Goal: Task Accomplishment & Management: Manage account settings

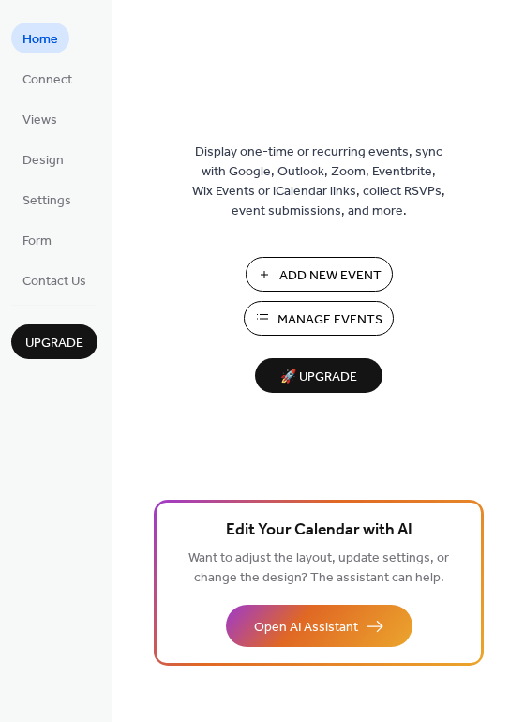
click at [314, 321] on span "Manage Events" at bounding box center [329, 320] width 105 height 20
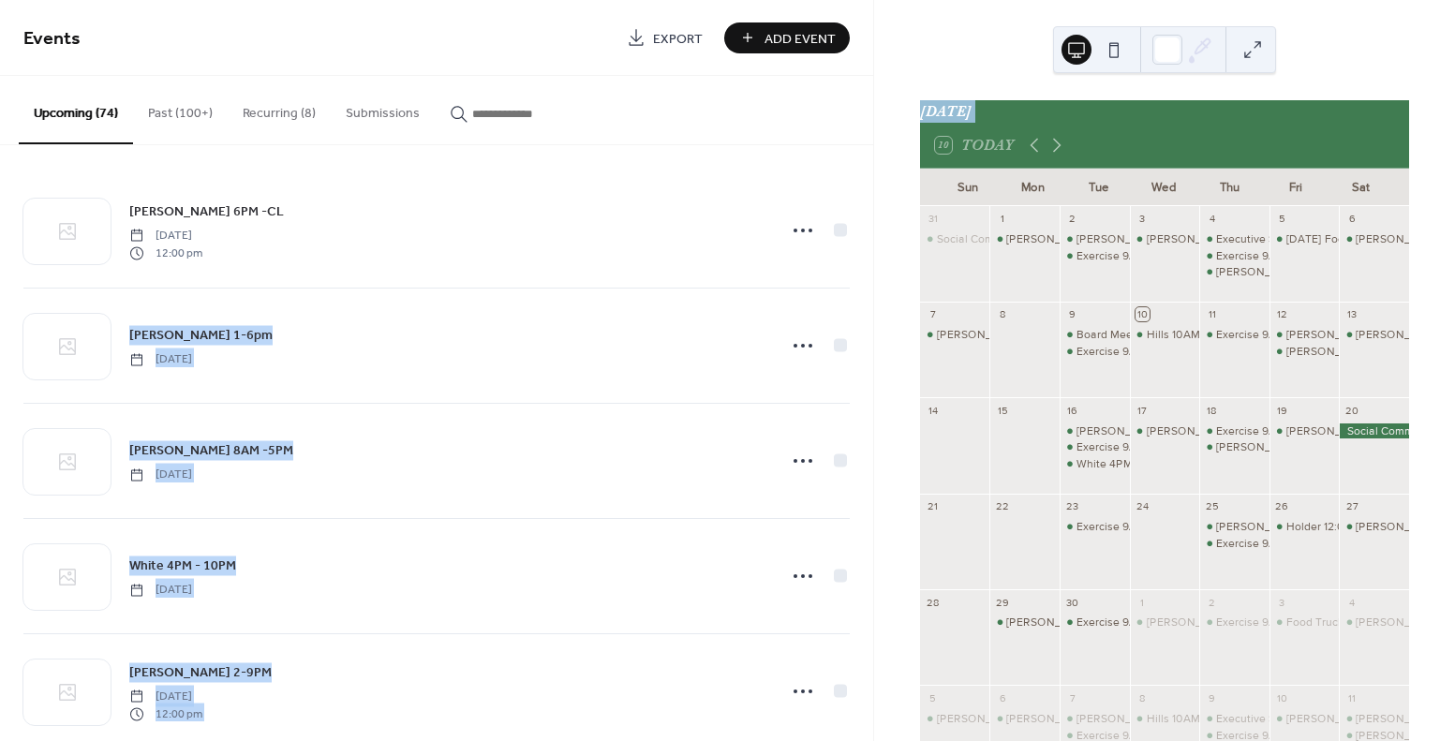
drag, startPoint x: 865, startPoint y: 183, endPoint x: 873, endPoint y: 147, distance: 36.6
click at [874, 150] on div "Events Export Add Event Upcoming (74) Past (100+) Recurring (8) Submissions [PE…" at bounding box center [727, 370] width 1455 height 741
click at [162, 112] on button "Past (100+)" at bounding box center [180, 109] width 95 height 67
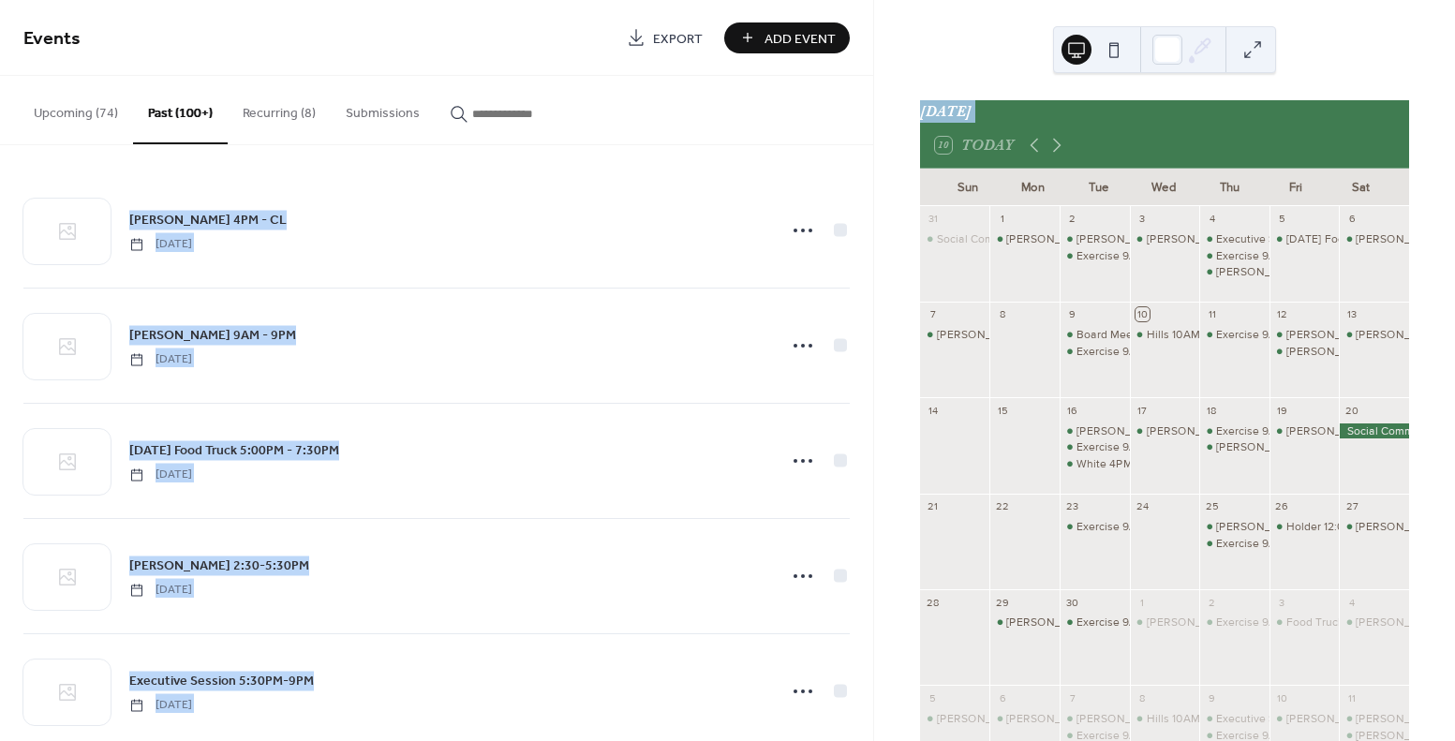
click at [74, 112] on button "Upcoming (74)" at bounding box center [76, 109] width 114 height 67
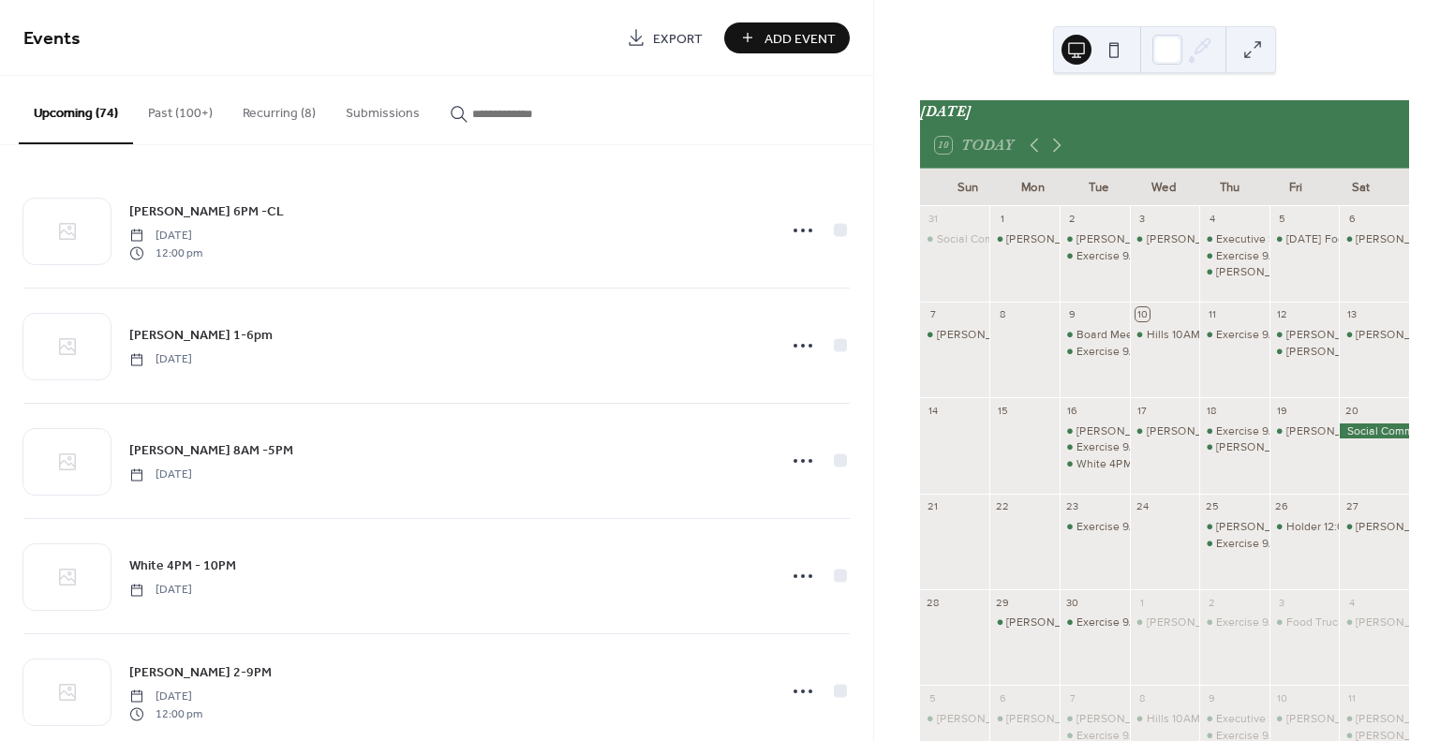
click at [865, 160] on div "[PERSON_NAME] 6PM -CL [DATE] 12:00 pm [PERSON_NAME] 1-6pm [DATE] [PERSON_NAME] …" at bounding box center [436, 443] width 873 height 596
click at [1161, 338] on div "Hills 10AM-2PM" at bounding box center [1187, 335] width 81 height 16
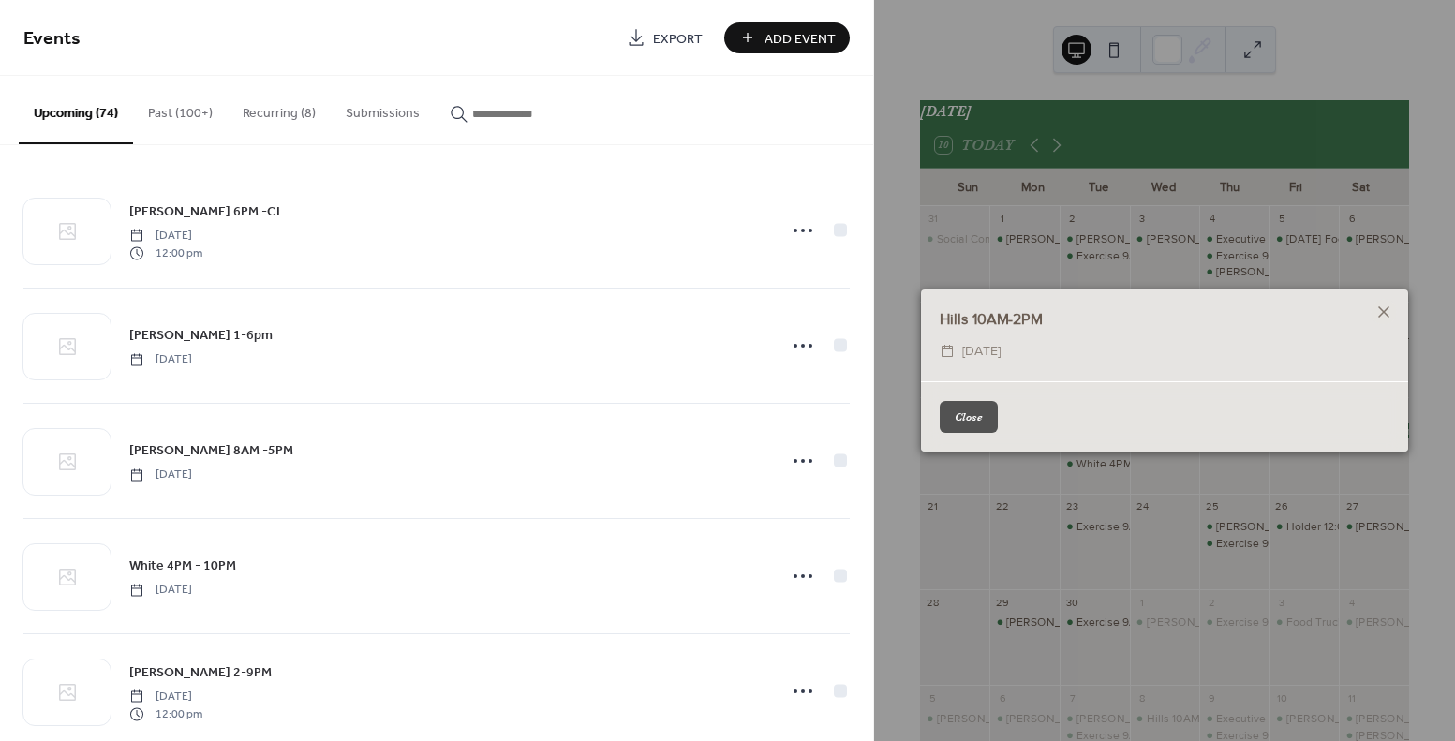
click at [988, 421] on button "Close" at bounding box center [969, 417] width 58 height 32
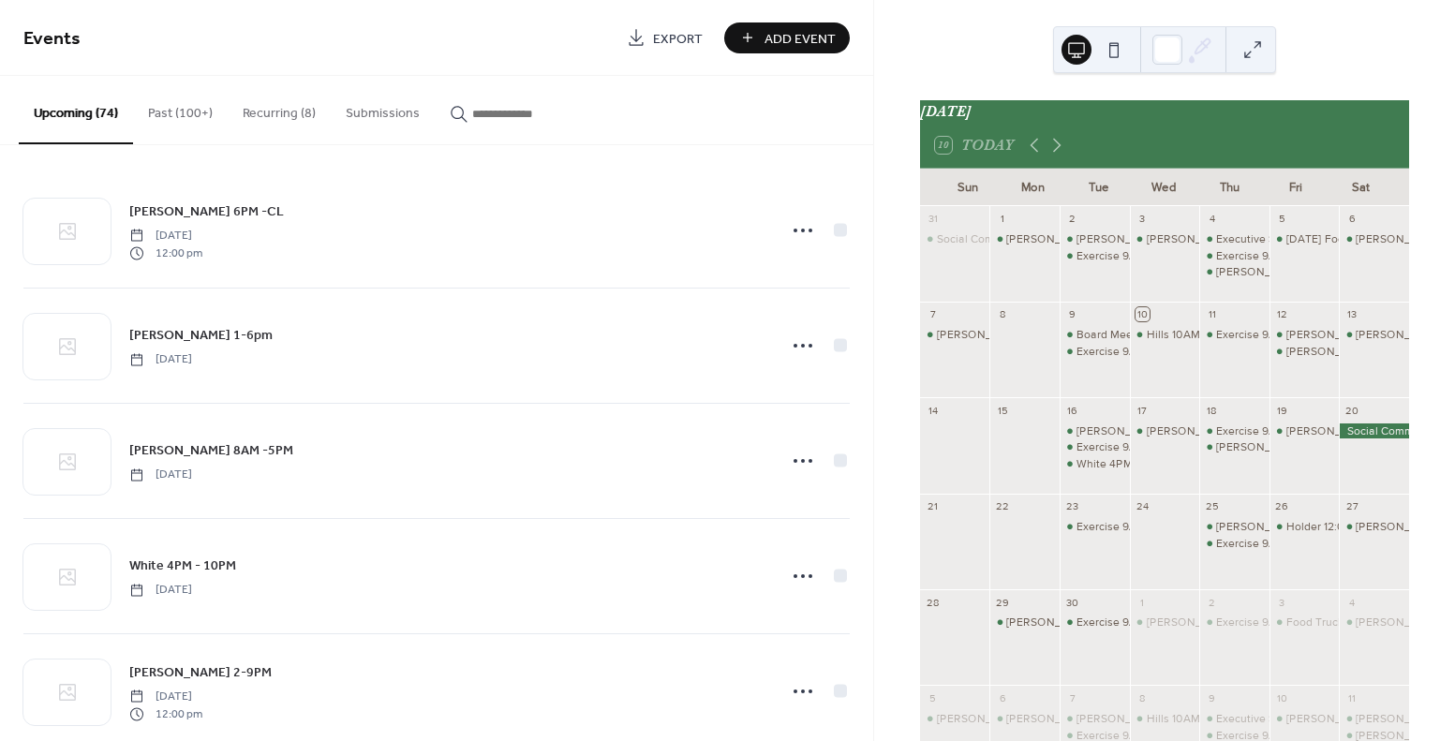
click at [265, 107] on button "Recurring (8)" at bounding box center [279, 109] width 103 height 67
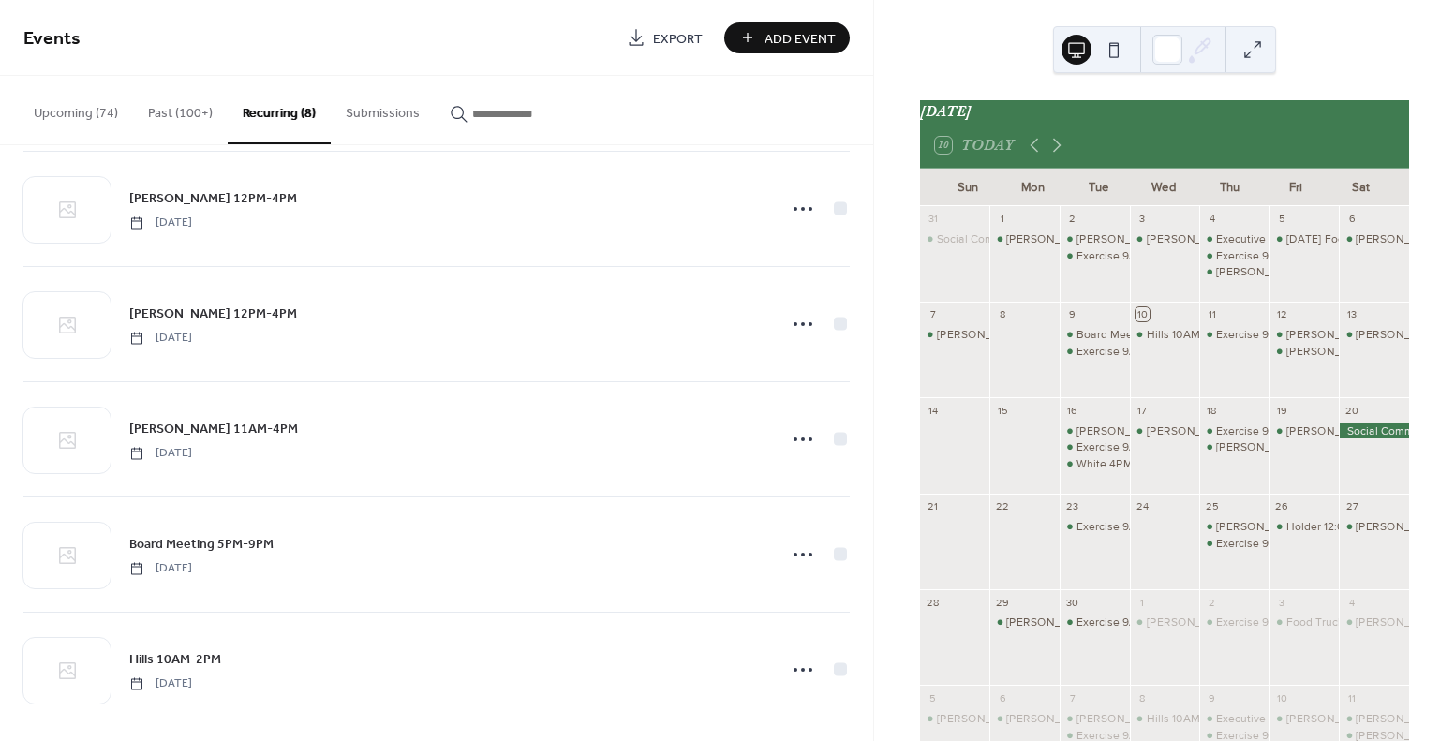
scroll to position [381, 0]
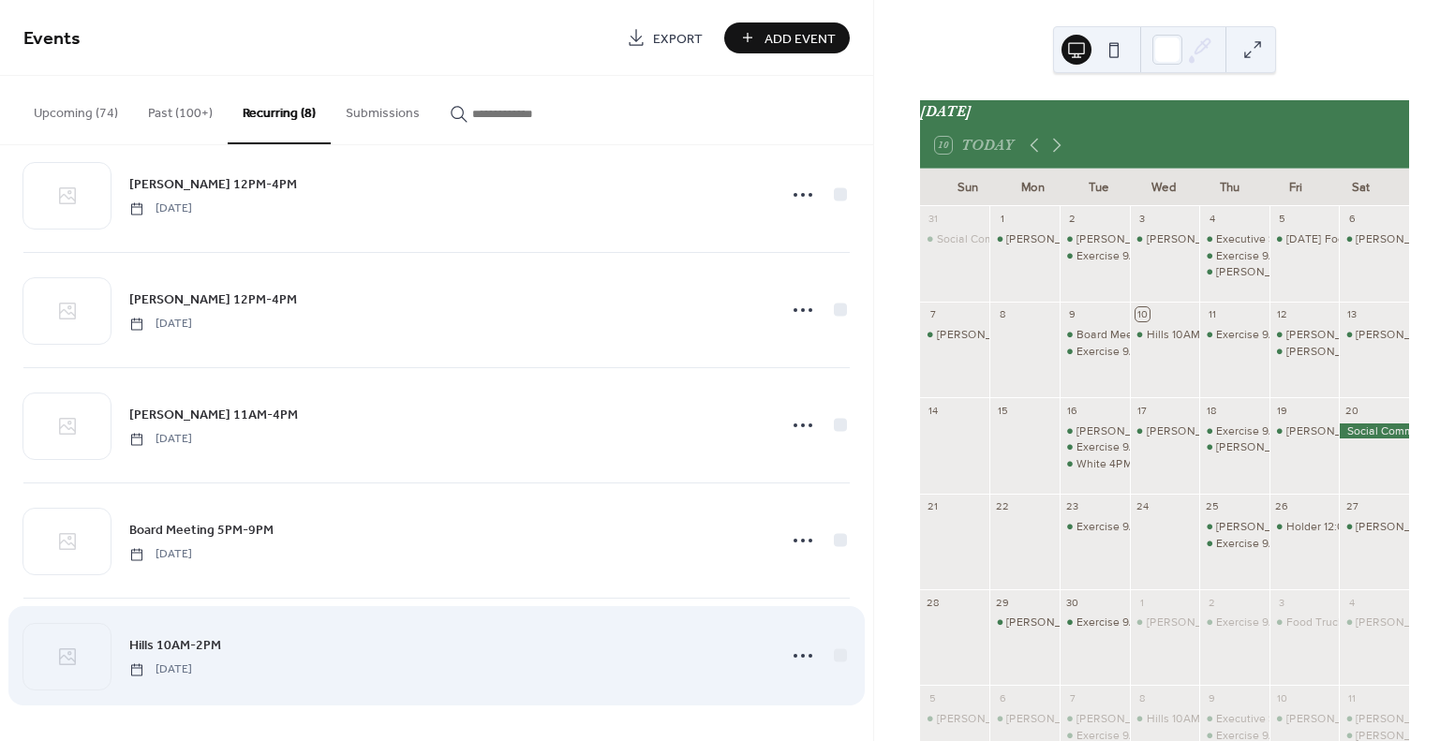
click at [172, 641] on span "Hills 10AM-2PM" at bounding box center [175, 646] width 92 height 20
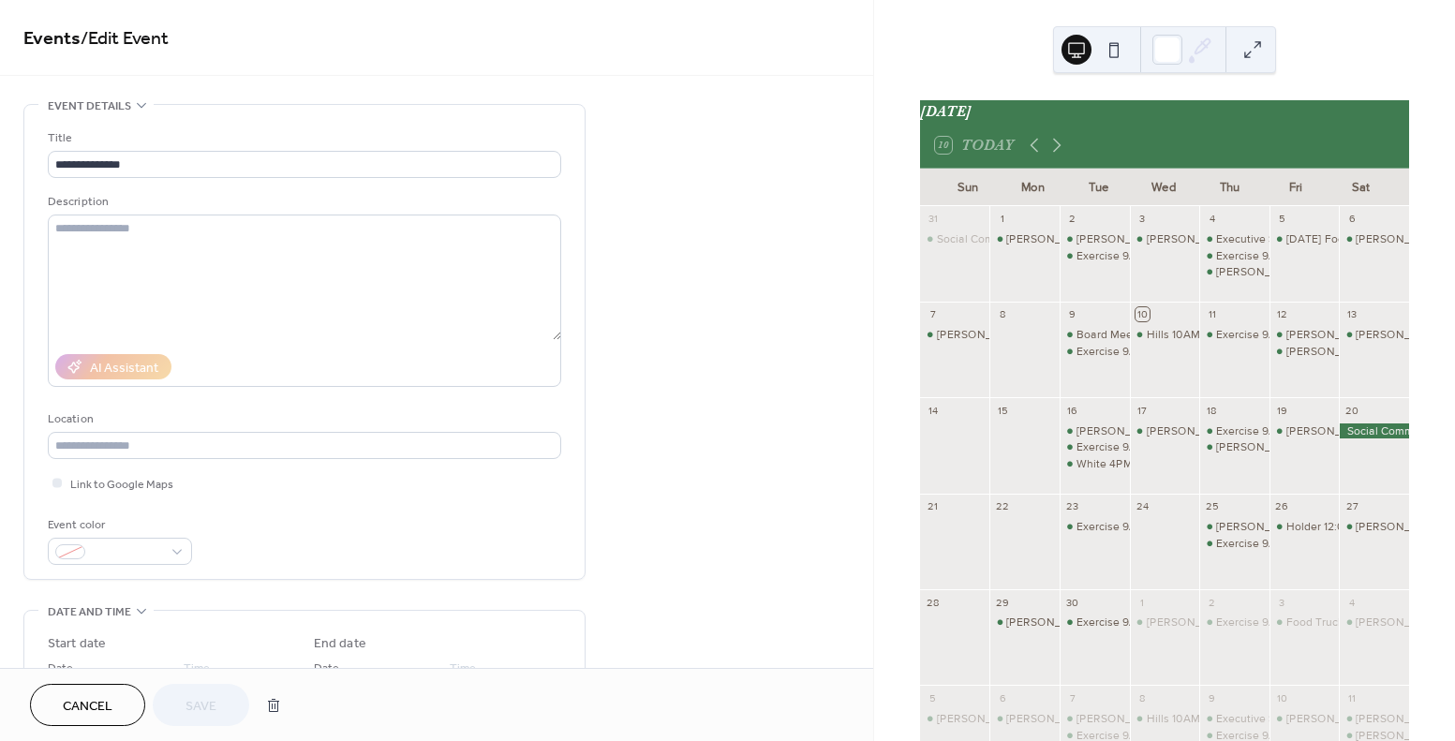
drag, startPoint x: 857, startPoint y: 201, endPoint x: 850, endPoint y: 239, distance: 39.0
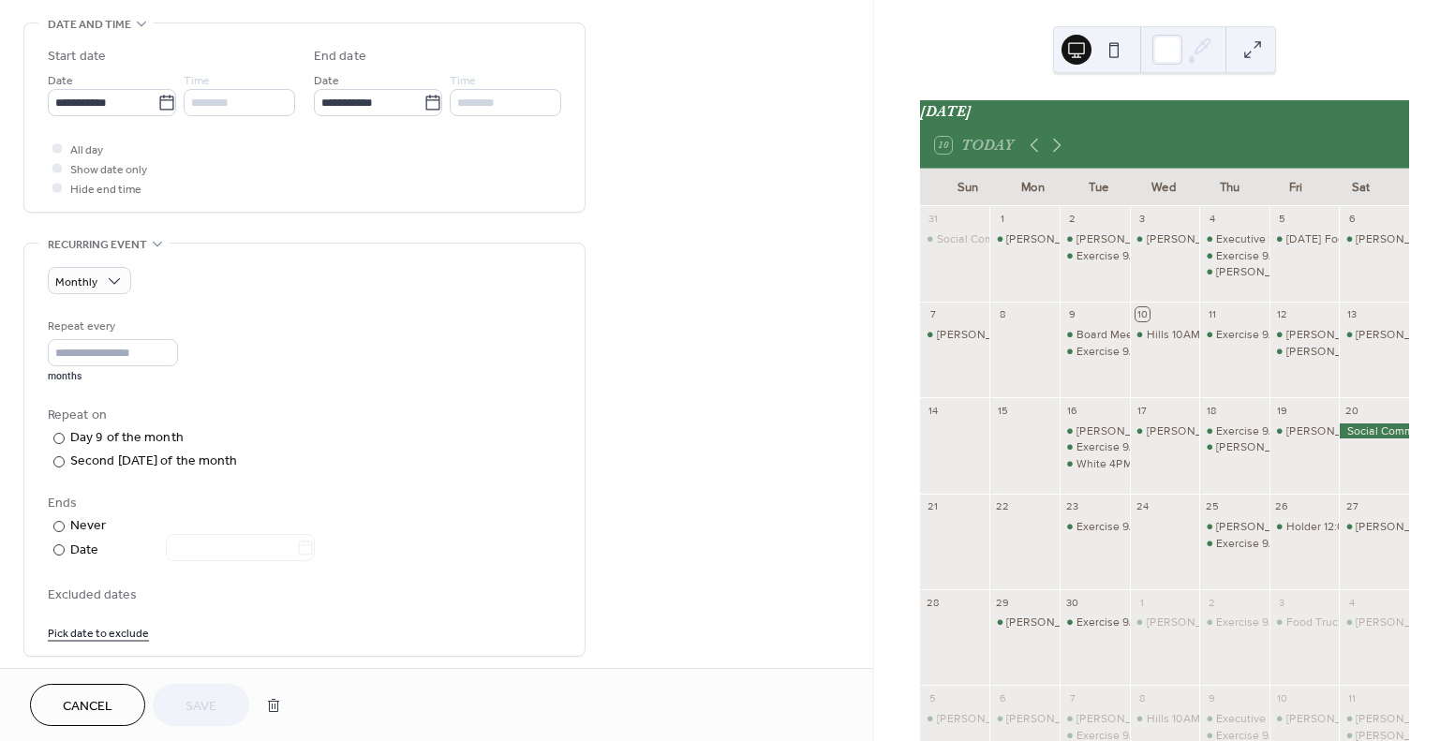
scroll to position [594, 0]
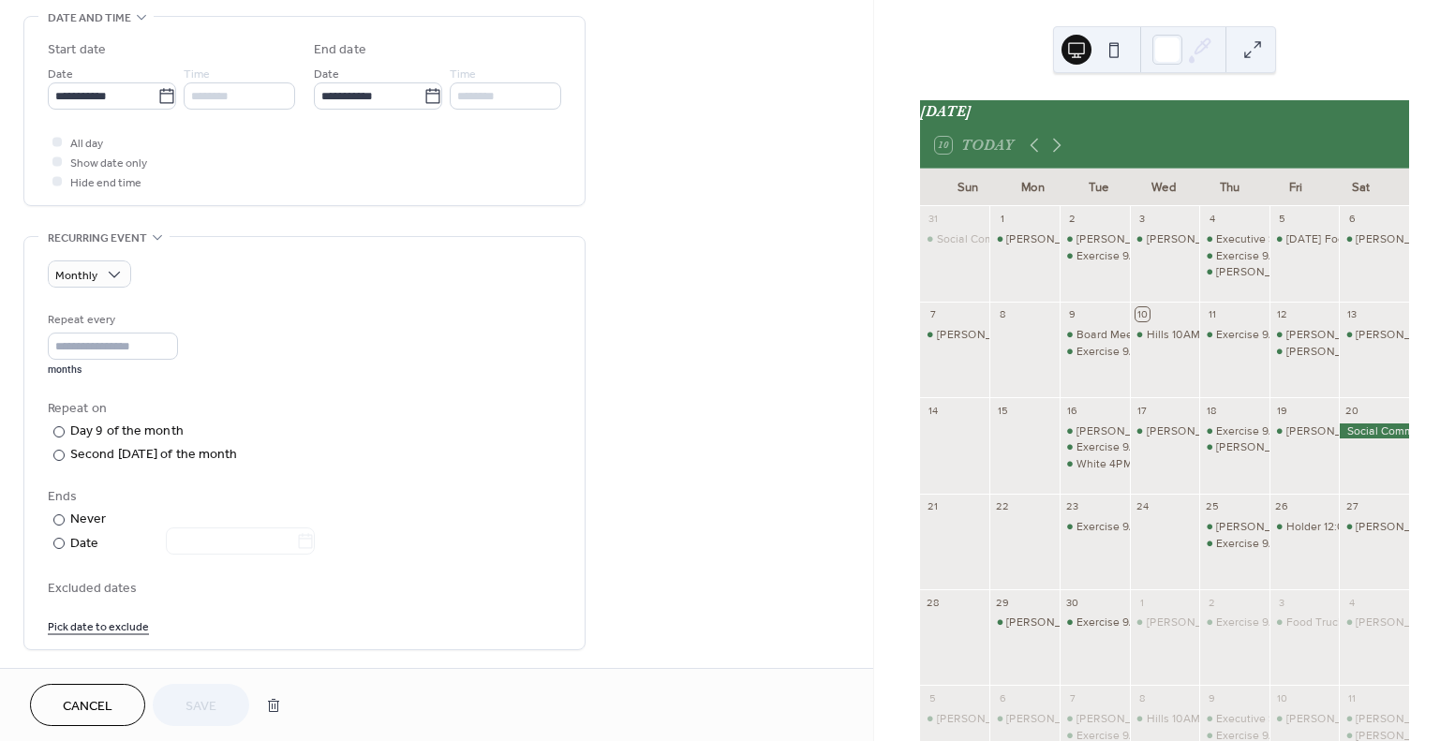
click at [88, 629] on link "Pick date to exclude" at bounding box center [98, 626] width 101 height 20
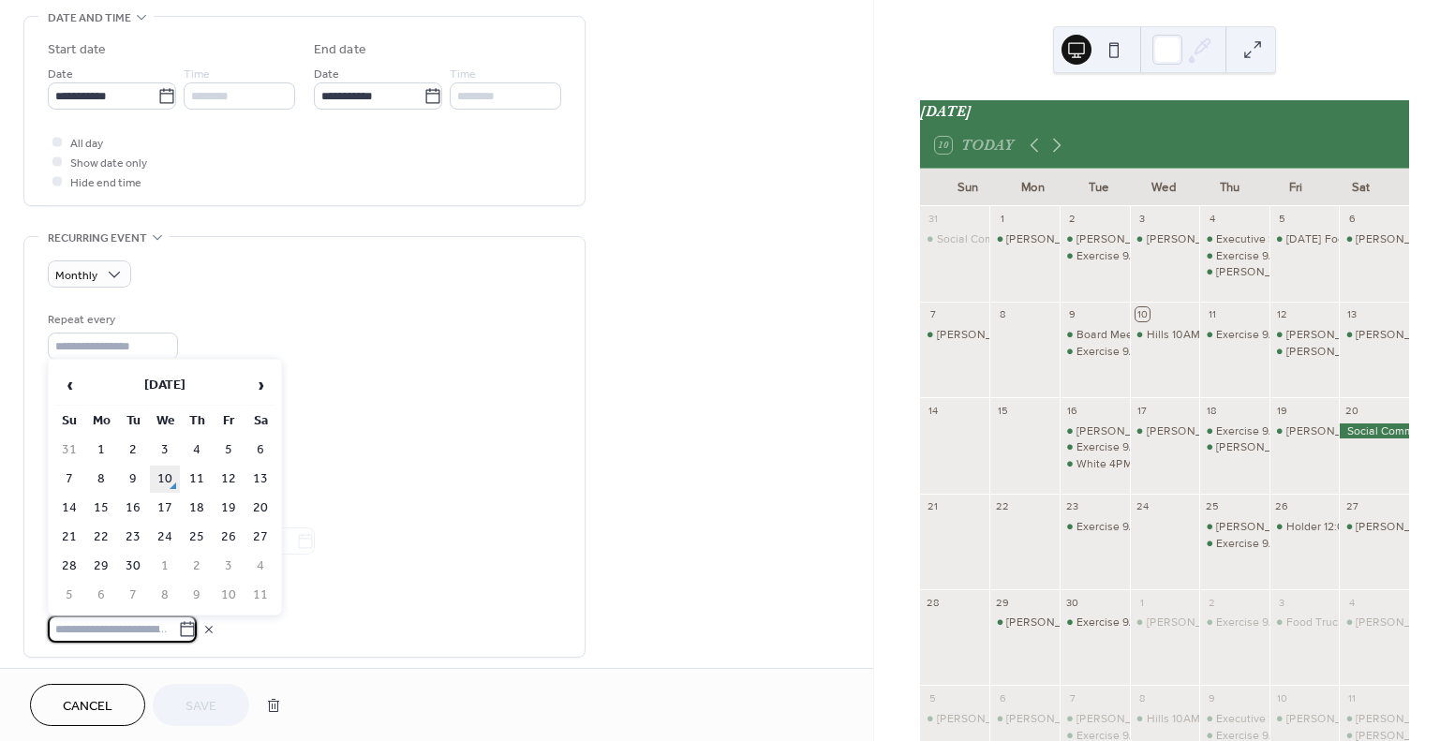
click at [167, 478] on td "10" at bounding box center [165, 479] width 30 height 27
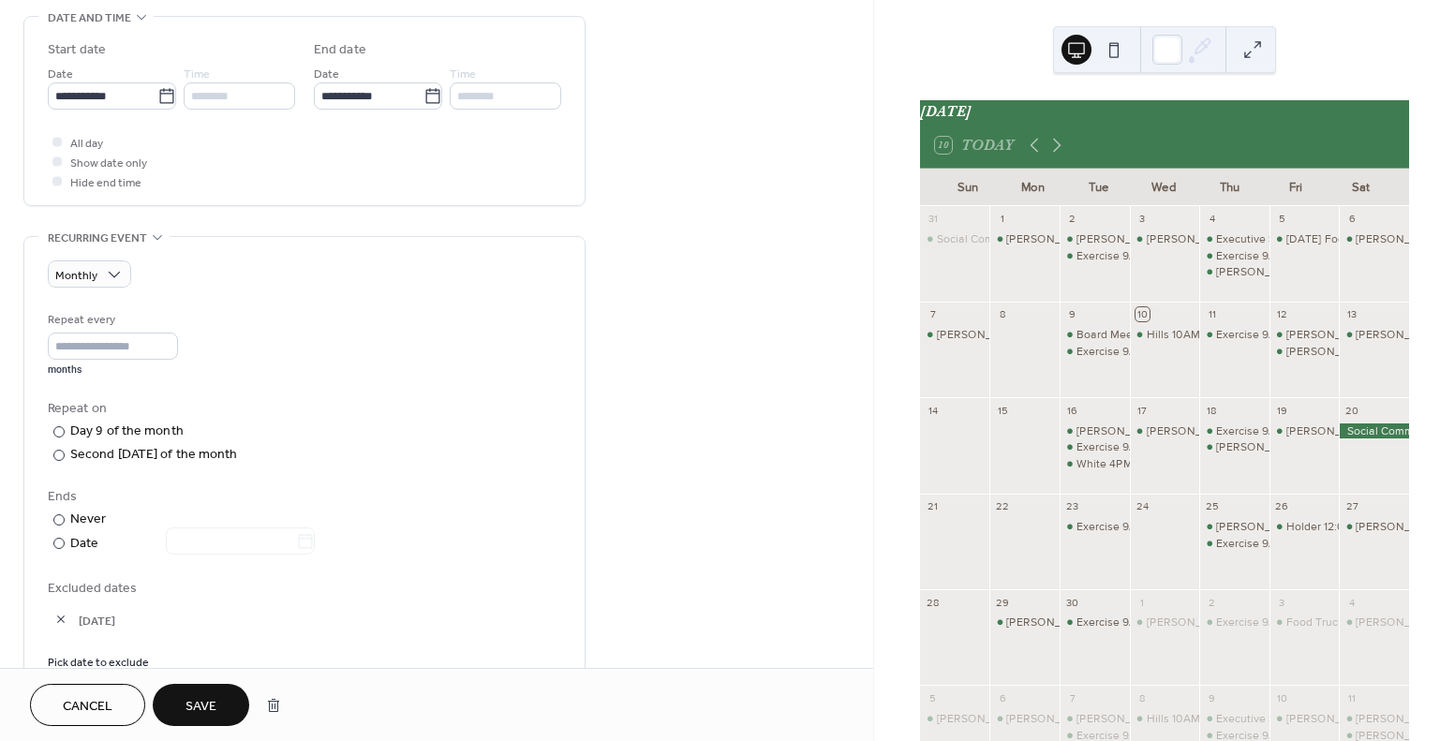
click at [218, 702] on button "Save" at bounding box center [201, 705] width 97 height 42
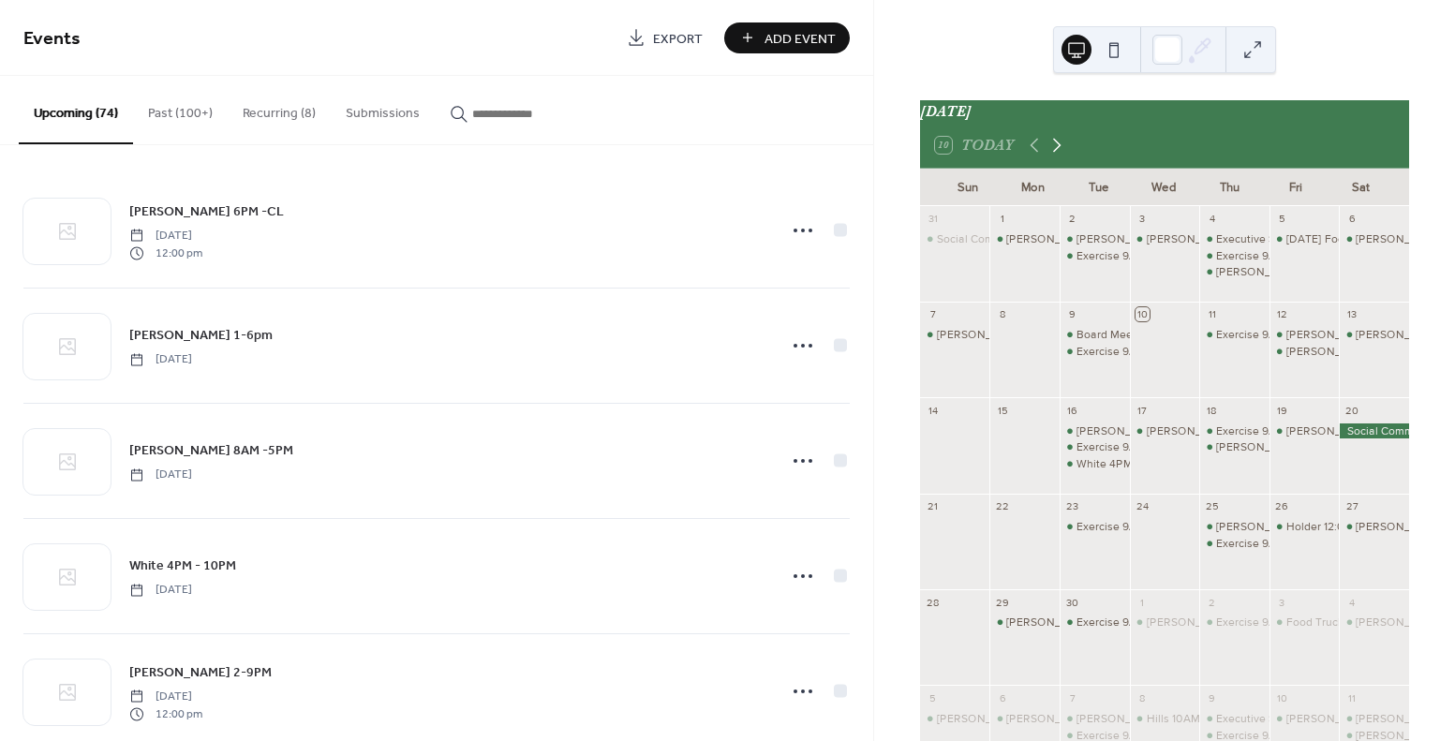
click at [1052, 153] on icon at bounding box center [1057, 145] width 22 height 22
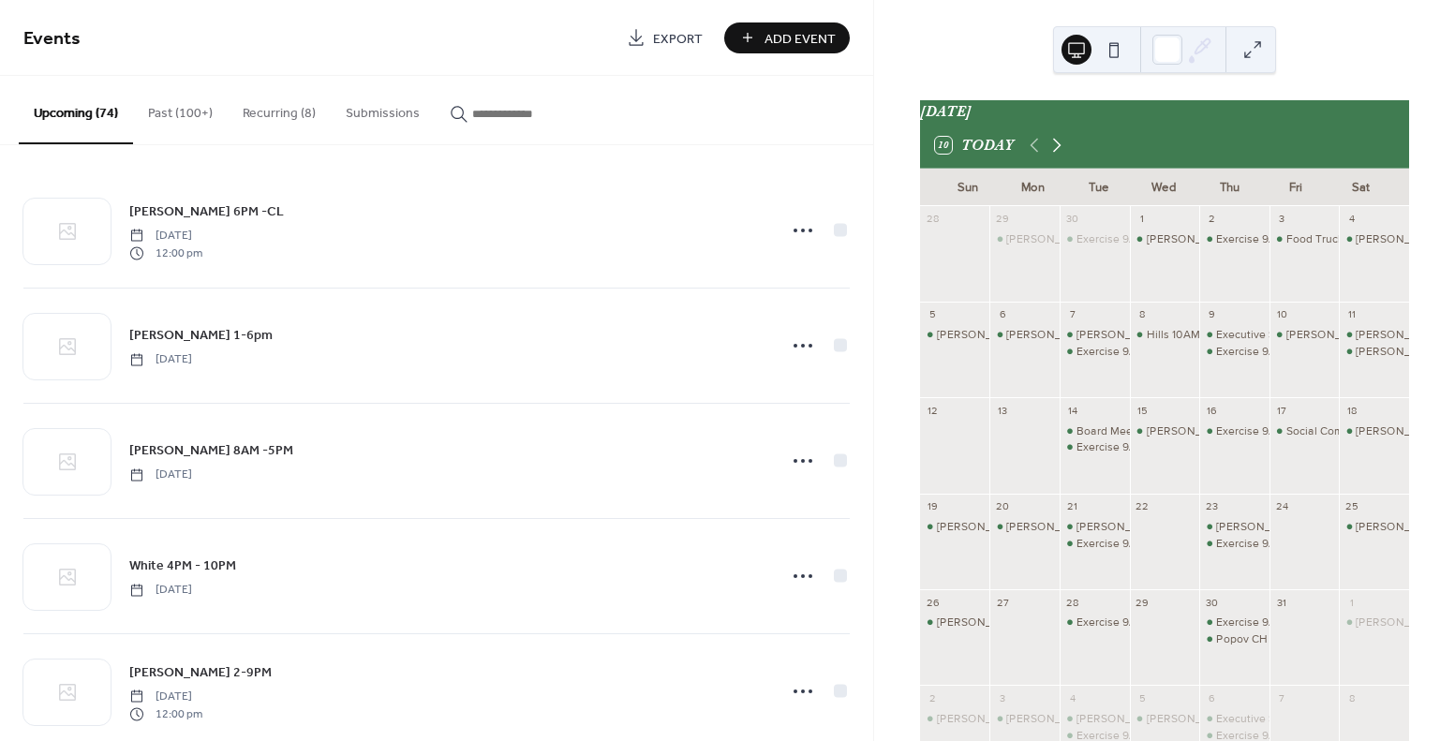
click at [1052, 153] on icon at bounding box center [1057, 145] width 22 height 22
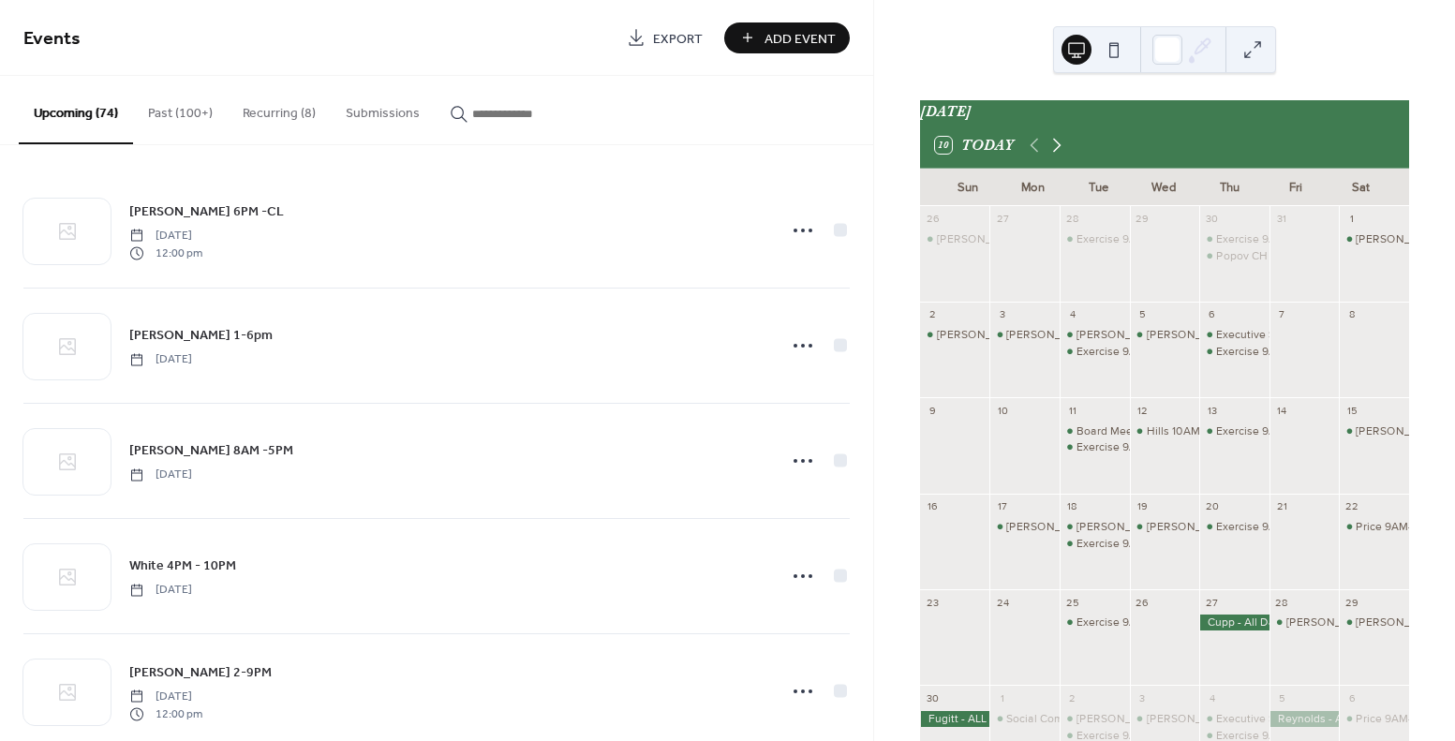
click at [1052, 153] on icon at bounding box center [1057, 145] width 22 height 22
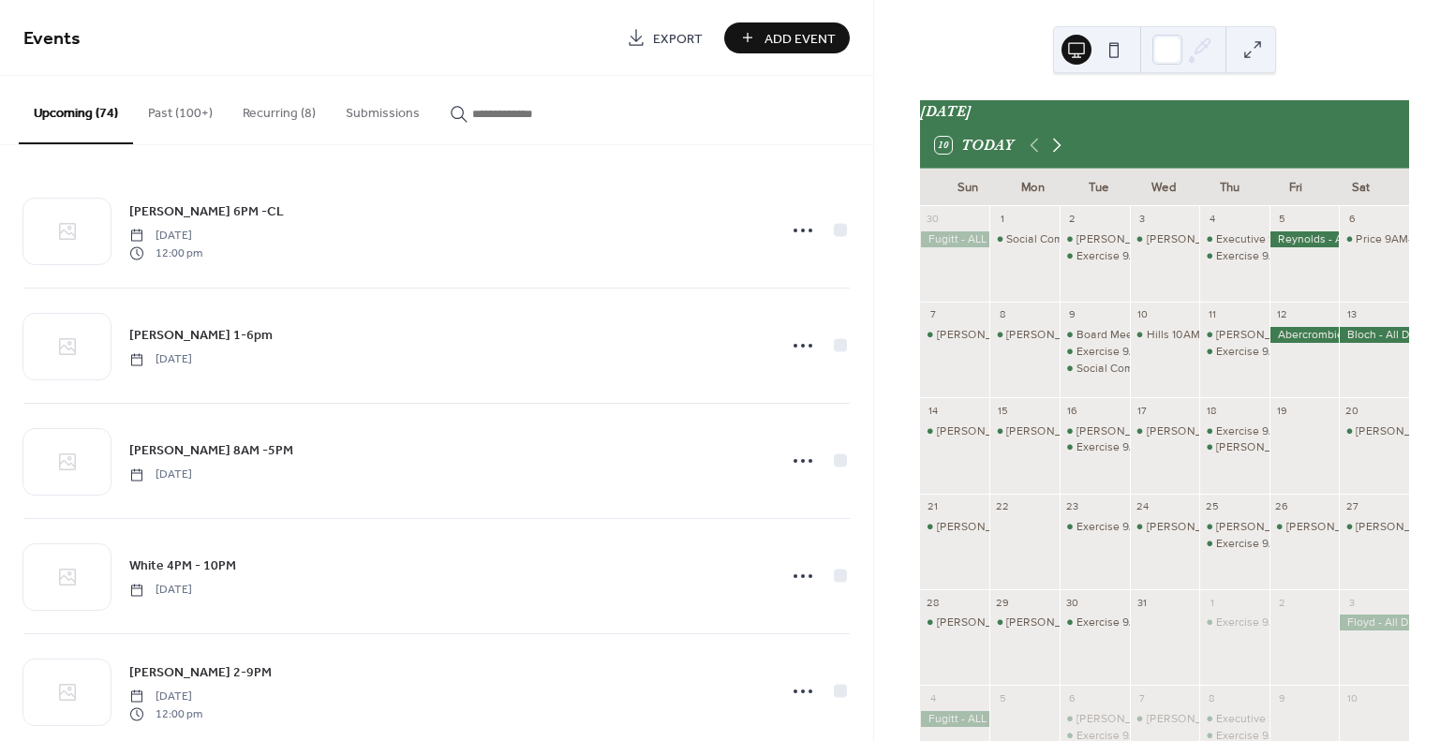
click at [1053, 152] on icon at bounding box center [1057, 146] width 8 height 14
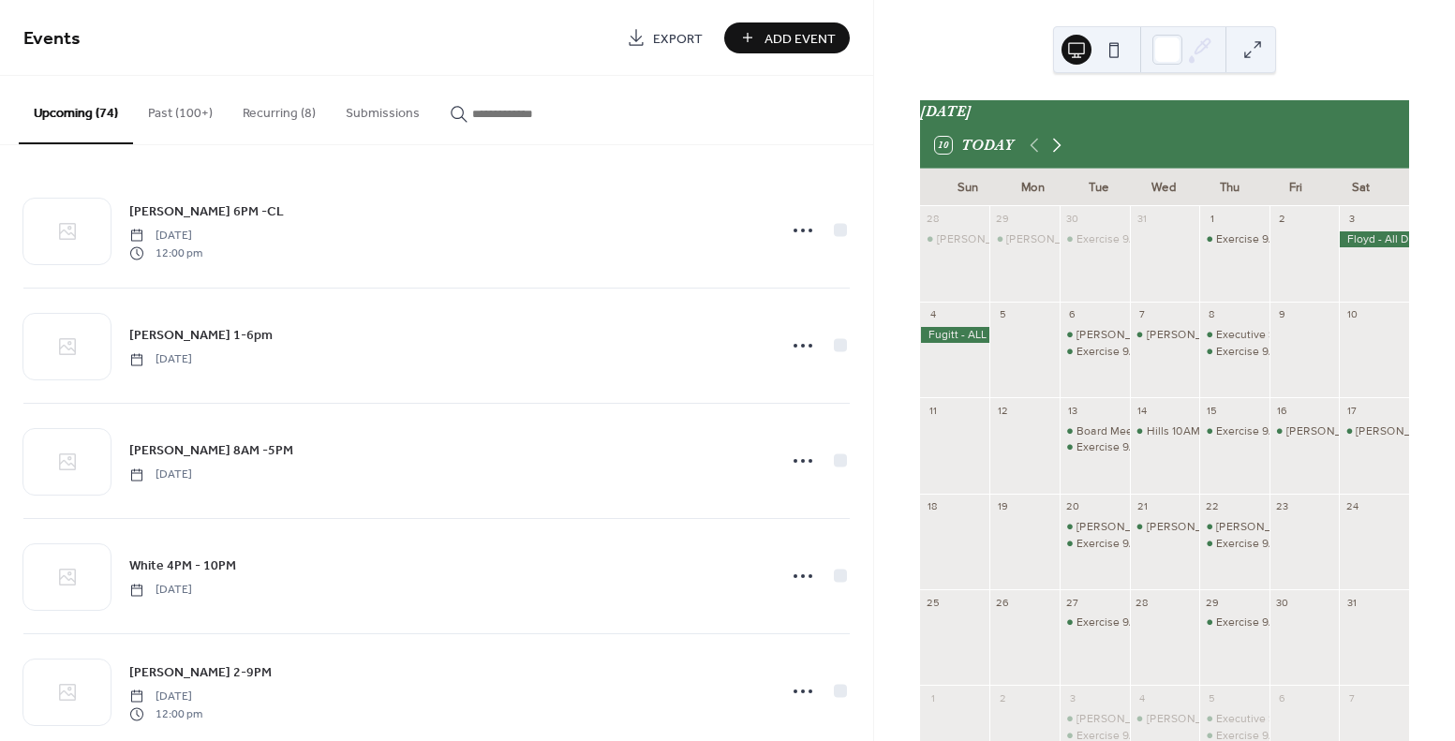
click at [1053, 151] on icon at bounding box center [1057, 146] width 8 height 14
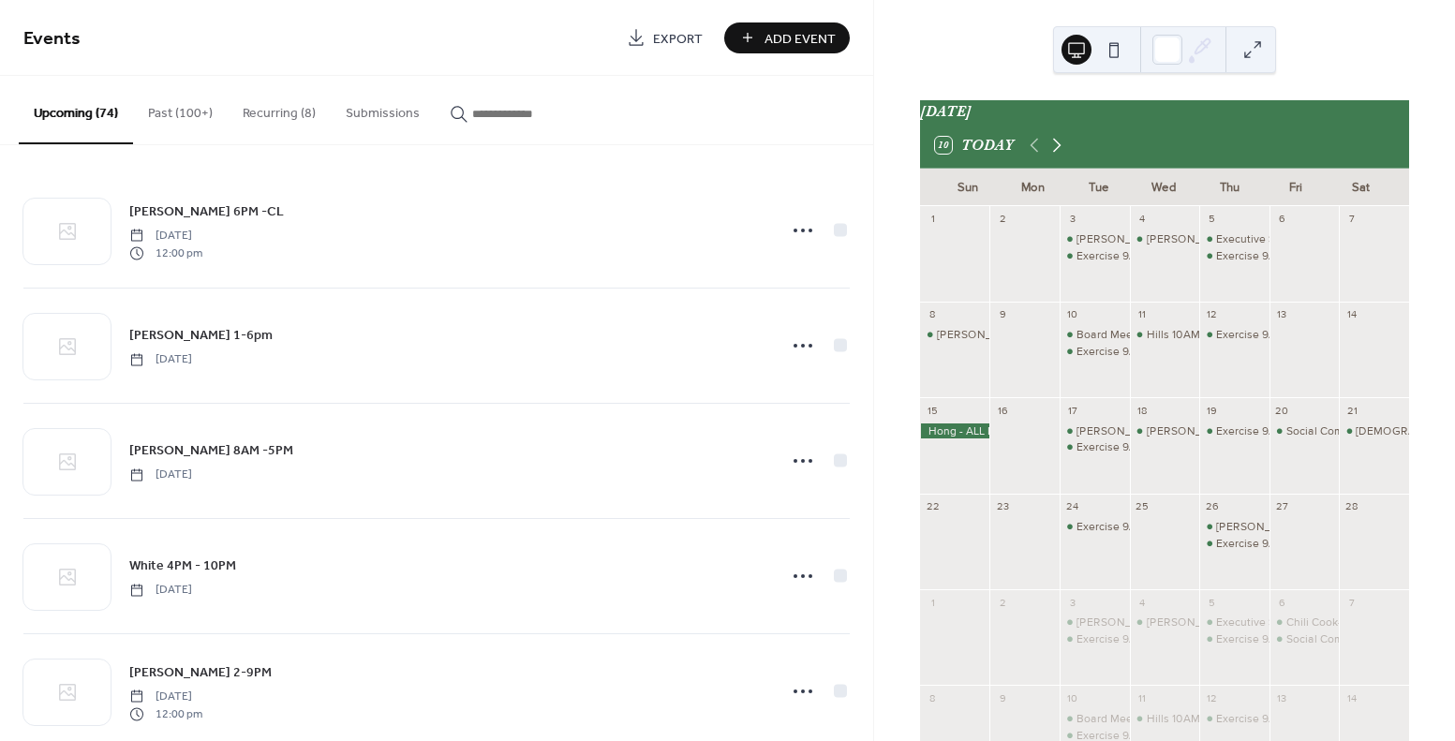
click at [1053, 151] on icon at bounding box center [1057, 146] width 8 height 14
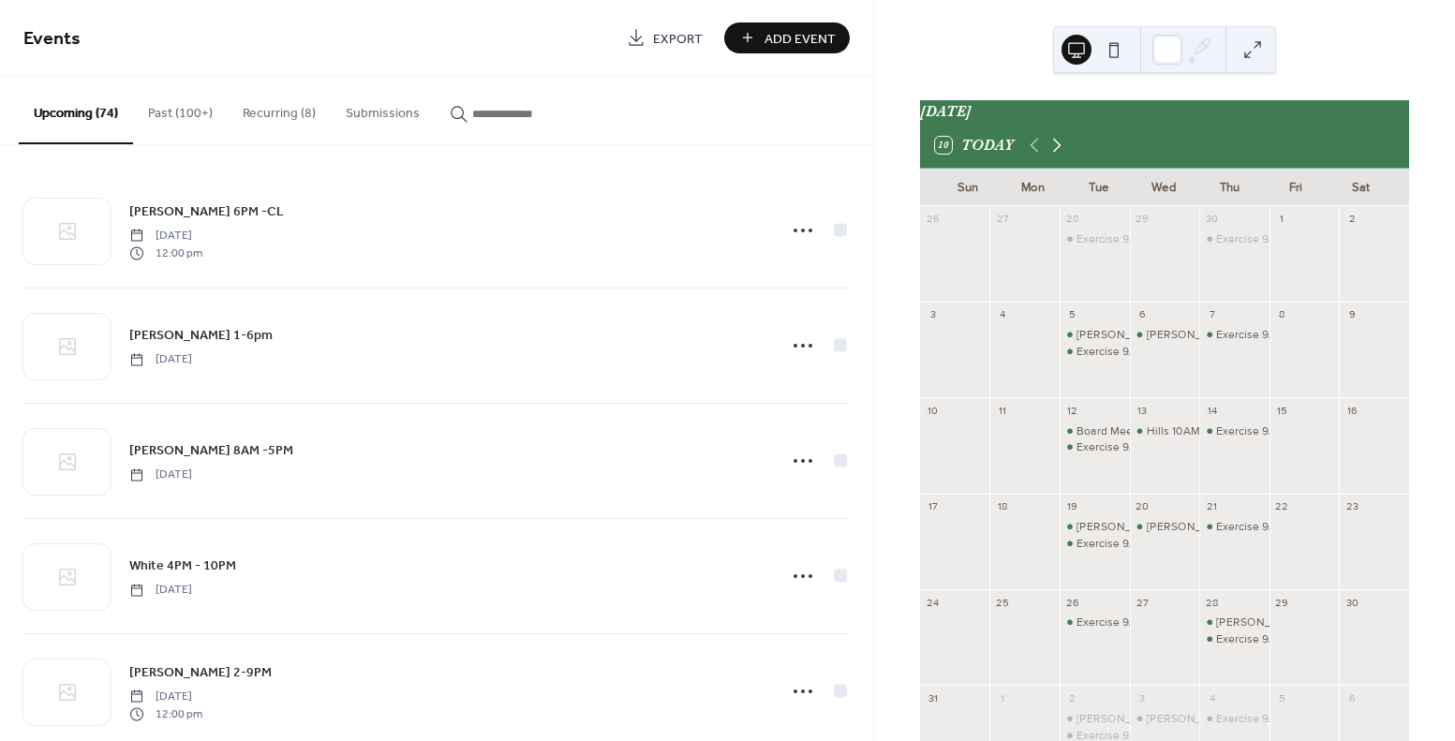
click at [1053, 151] on icon at bounding box center [1057, 146] width 8 height 14
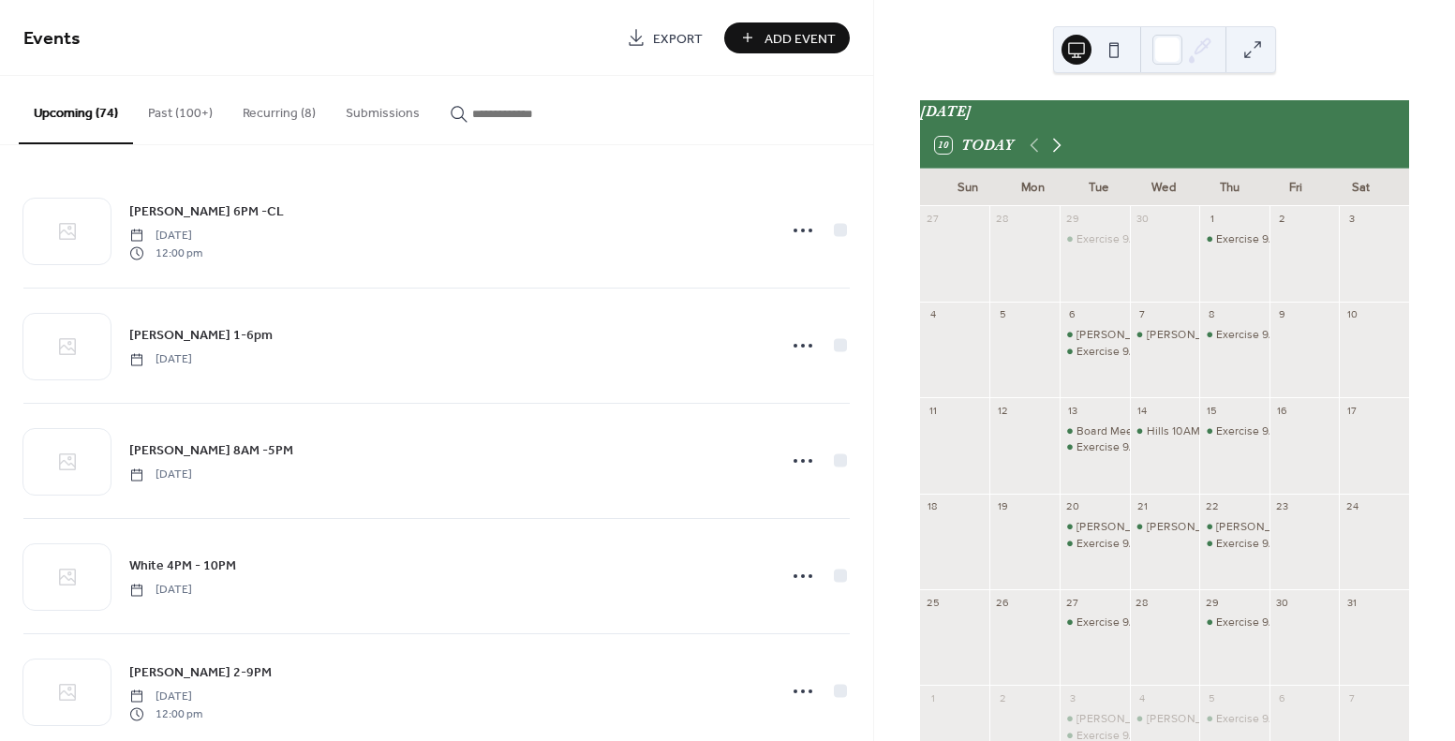
click at [1053, 151] on icon at bounding box center [1057, 146] width 8 height 14
click at [1053, 153] on icon at bounding box center [1057, 145] width 22 height 22
